Goal: Find specific page/section: Find specific page/section

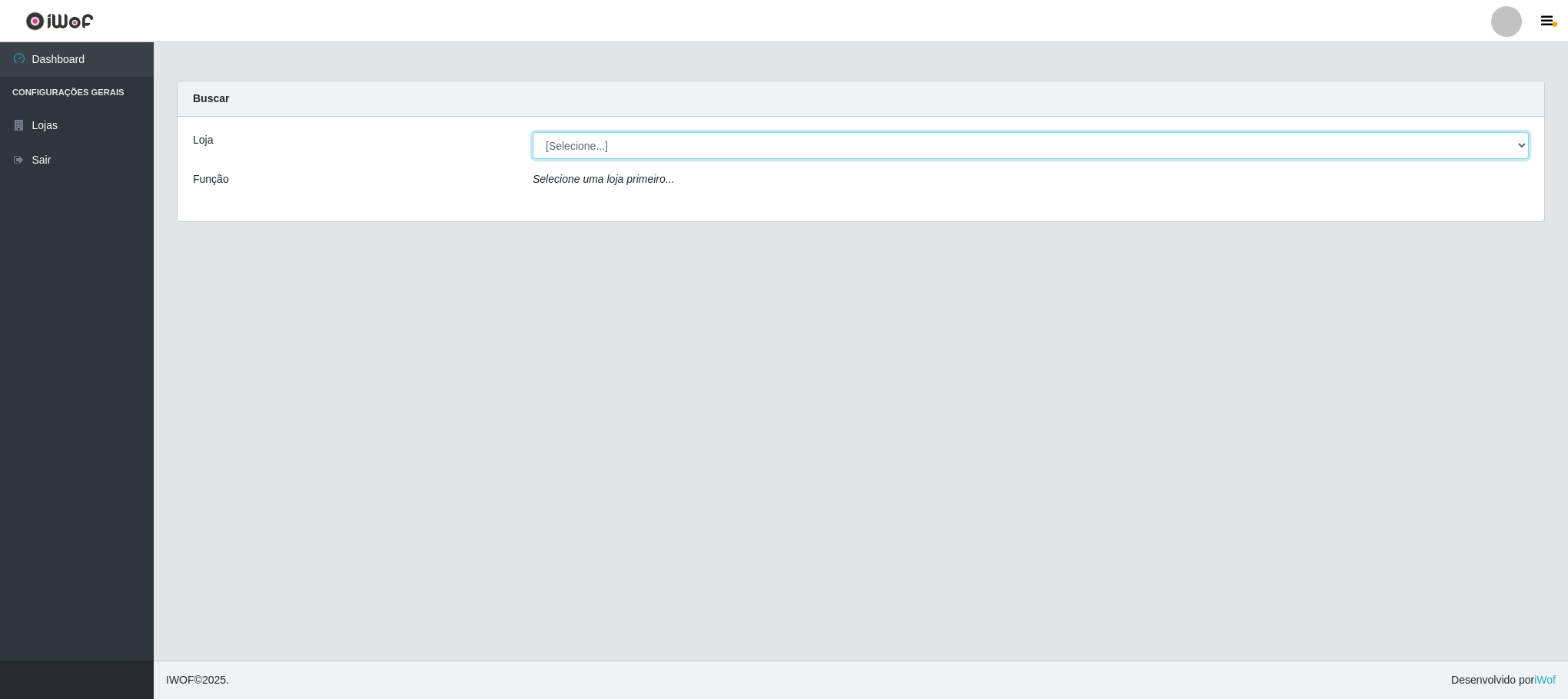
click at [1512, 142] on select "[Selecione...] Iskisita Atakado - Centro de Distribuição" at bounding box center [1030, 145] width 996 height 27
select select "425"
click at [533, 132] on select "[Selecione...] Iskisita Atakado - Centro de Distribuição" at bounding box center [1030, 145] width 996 height 27
